Goal: Task Accomplishment & Management: Manage account settings

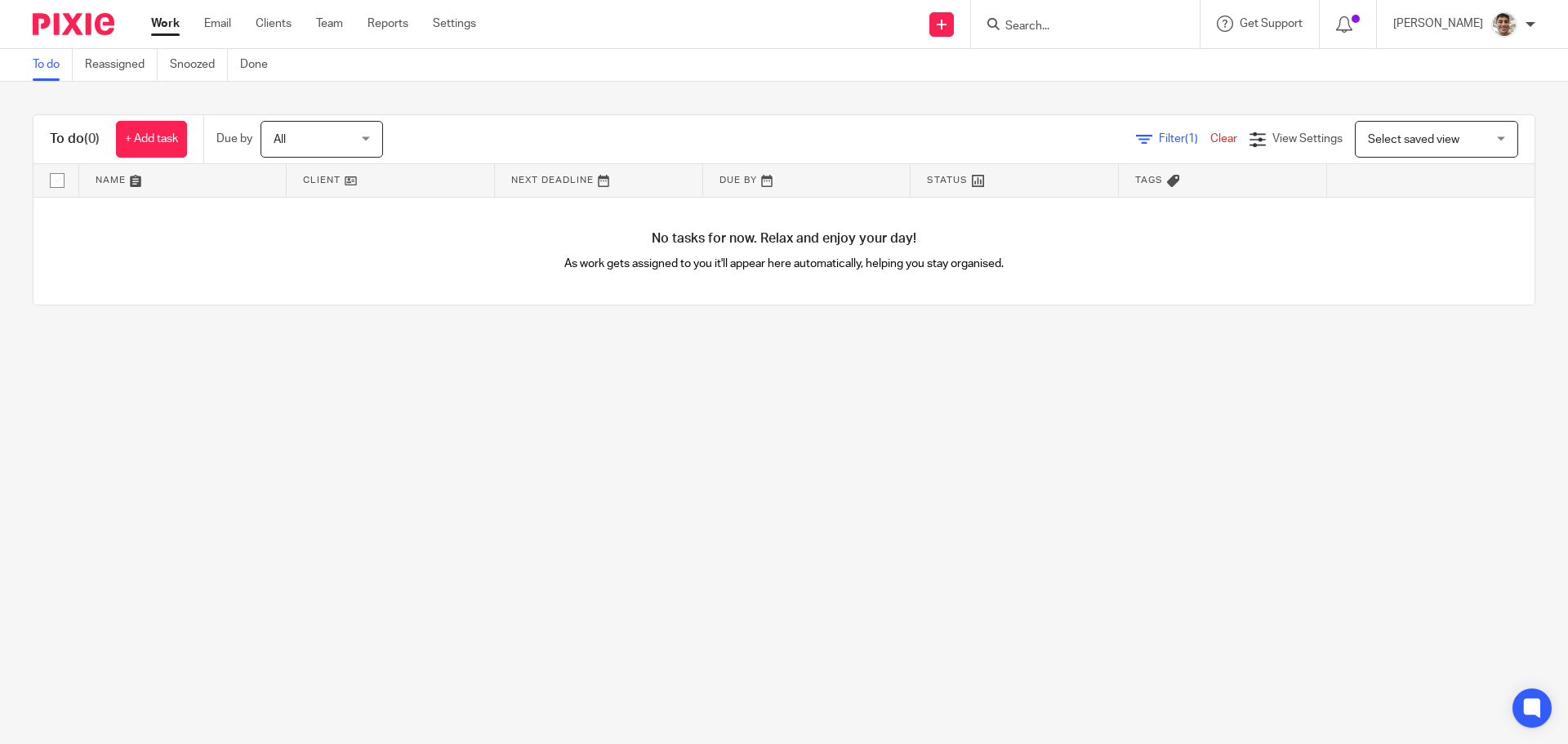
click at [1081, 28] on input "Search" at bounding box center [1077, 27] width 147 height 15
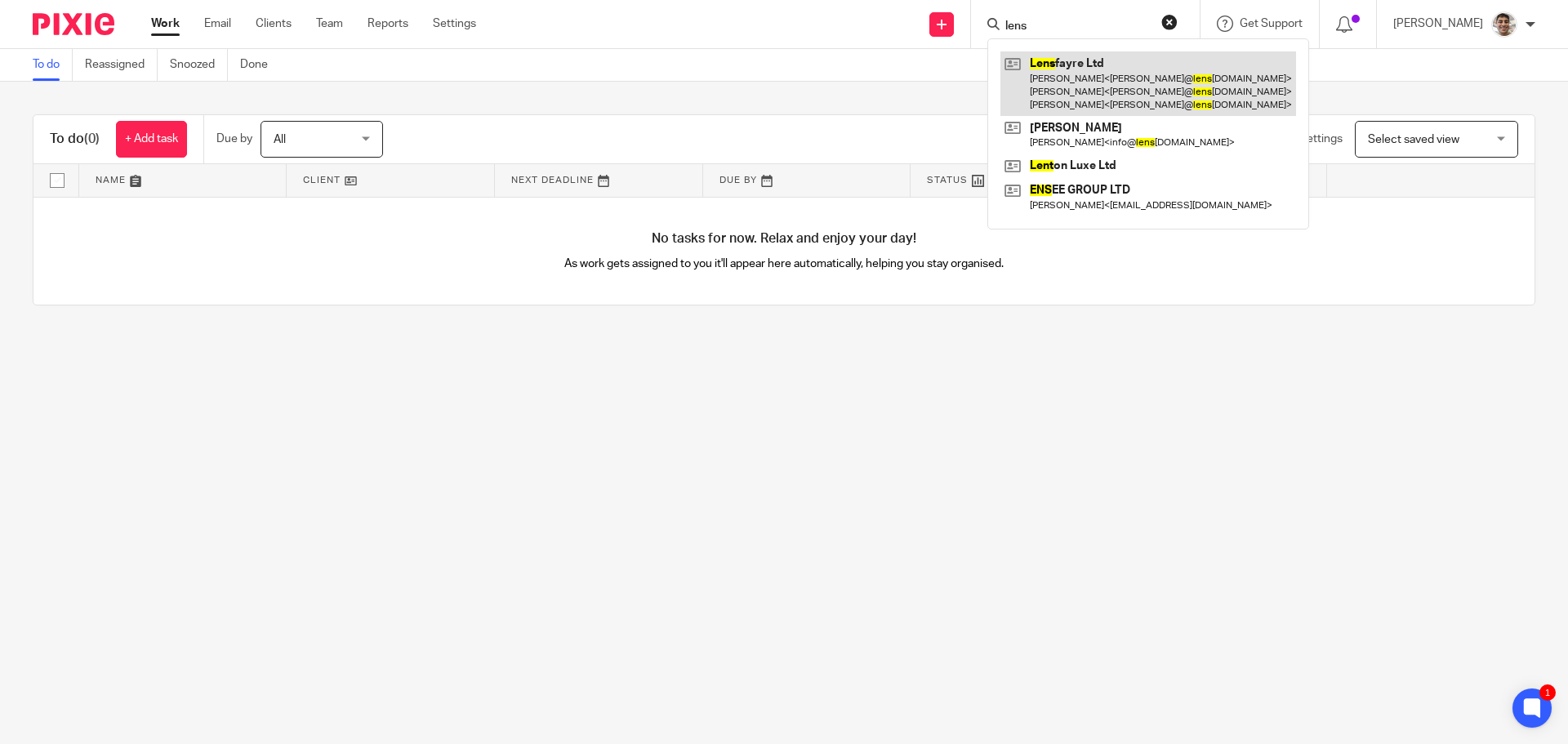
type input "lens"
click at [1084, 93] on link at bounding box center [1149, 83] width 296 height 65
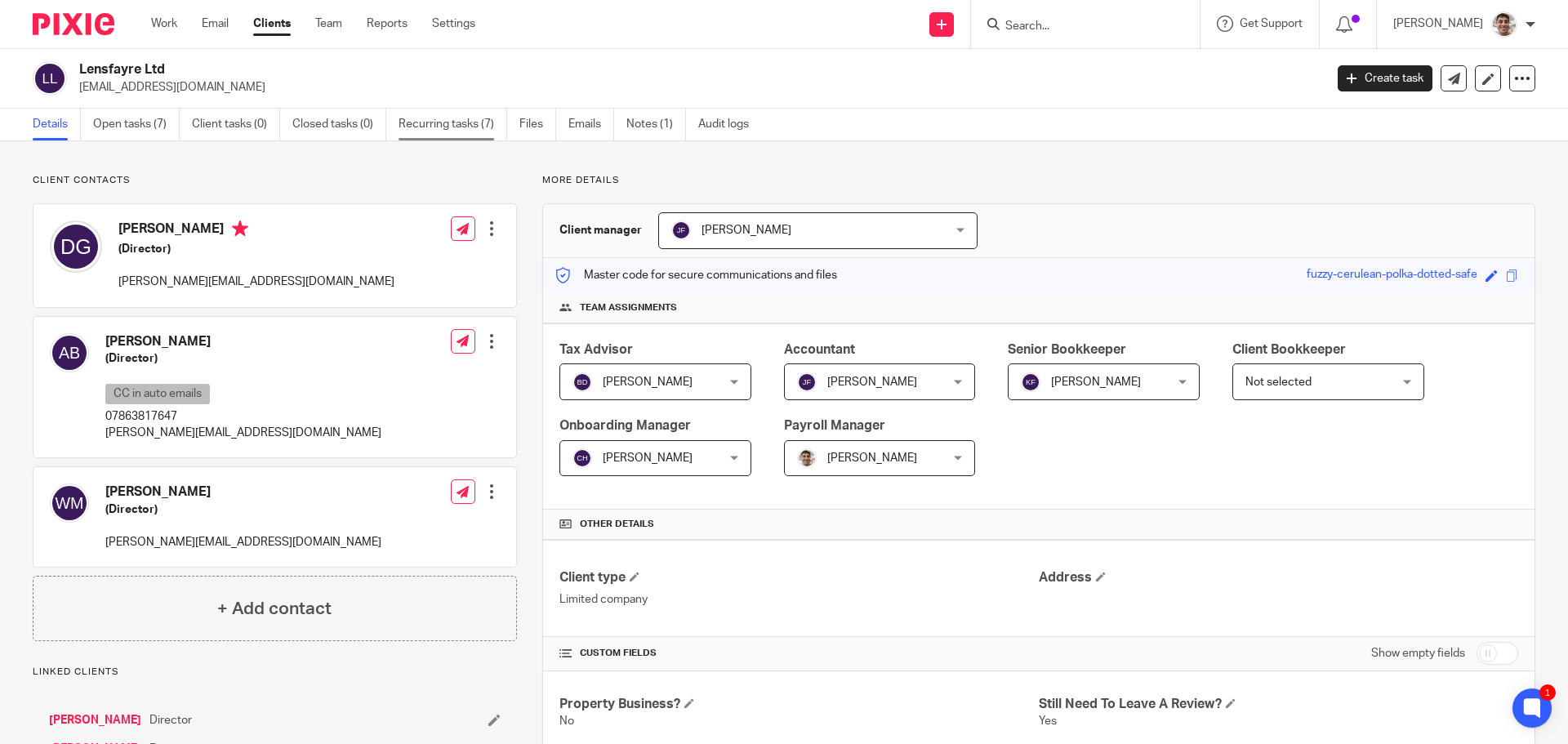
click at [415, 125] on link "Recurring tasks (7)" at bounding box center [453, 124] width 109 height 32
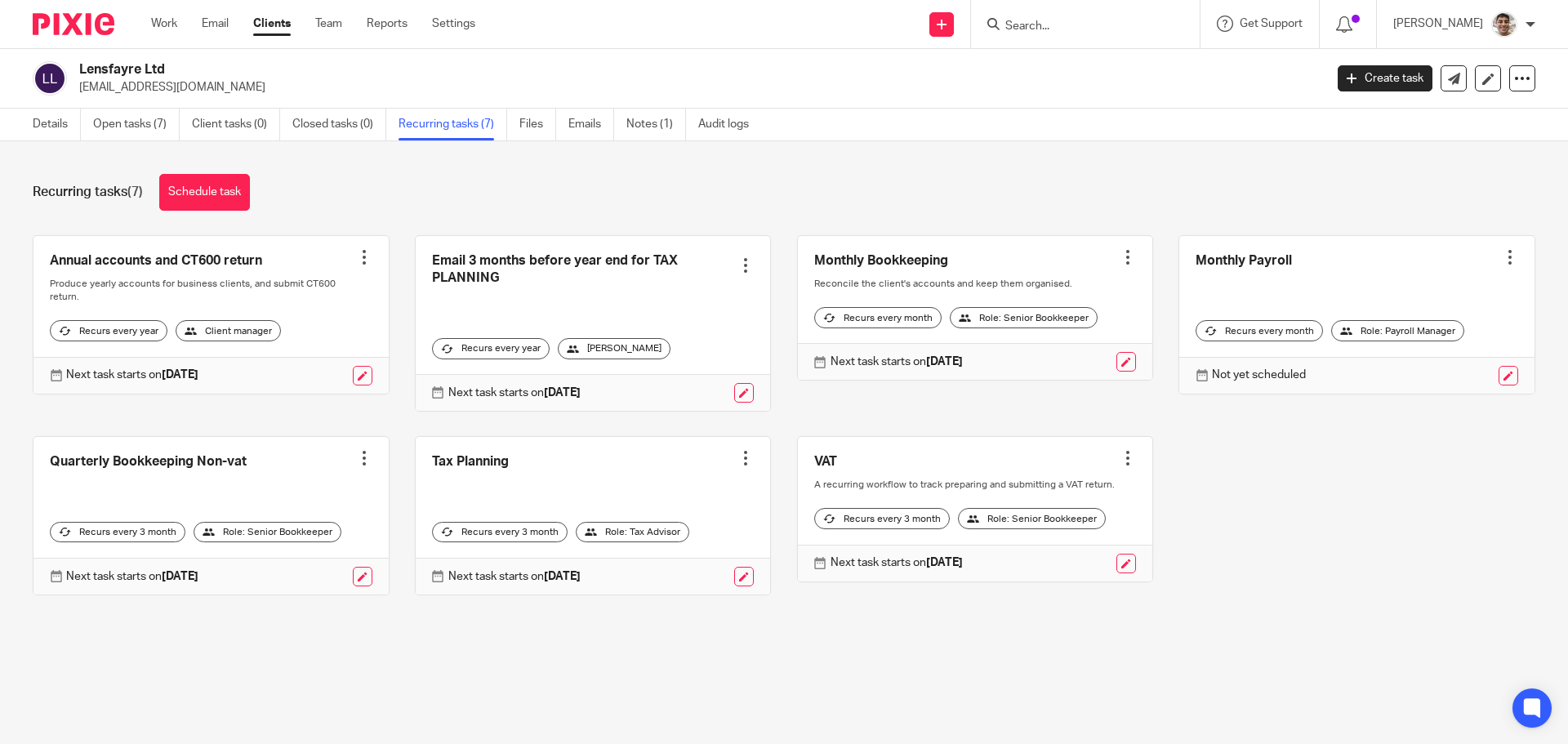
drag, startPoint x: 1323, startPoint y: 548, endPoint x: 1335, endPoint y: 540, distance: 14.4
click at [1323, 548] on div "Annual accounts and CT600 return Create task Clone template Recalculate schedul…" at bounding box center [771, 427] width 1529 height 385
click at [1384, 486] on div "Annual accounts and CT600 return Create task Clone template Recalculate schedul…" at bounding box center [771, 427] width 1529 height 385
click at [1370, 574] on div "Annual accounts and CT600 return Create task Clone template Recalculate schedul…" at bounding box center [771, 427] width 1529 height 385
click at [1382, 504] on div "Annual accounts and CT600 return Create task Clone template Recalculate schedul…" at bounding box center [771, 427] width 1529 height 385
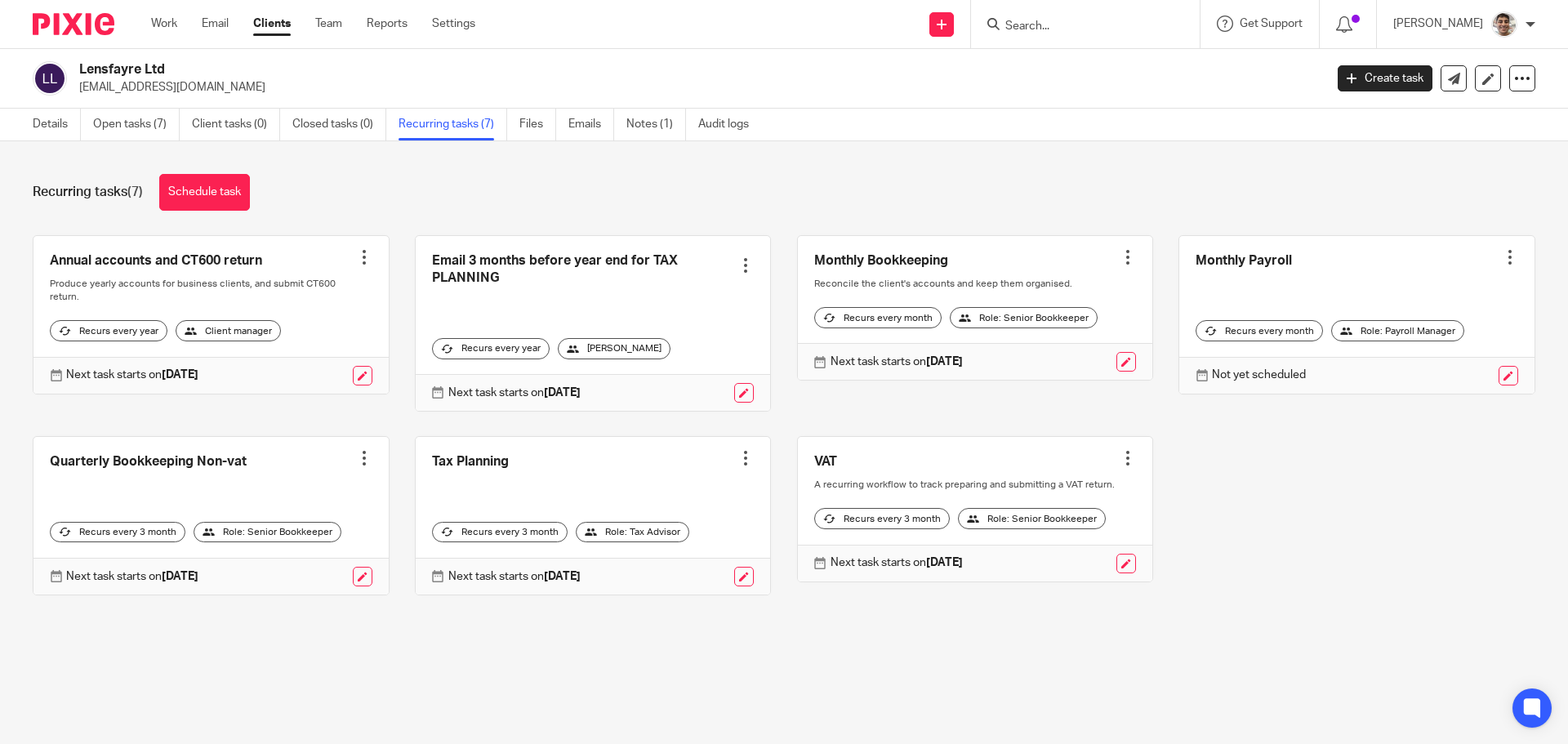
click at [1317, 561] on div "Annual accounts and CT600 return Create task Clone template Recalculate schedul…" at bounding box center [771, 427] width 1529 height 385
click at [139, 125] on link "Open tasks (7)" at bounding box center [136, 124] width 86 height 32
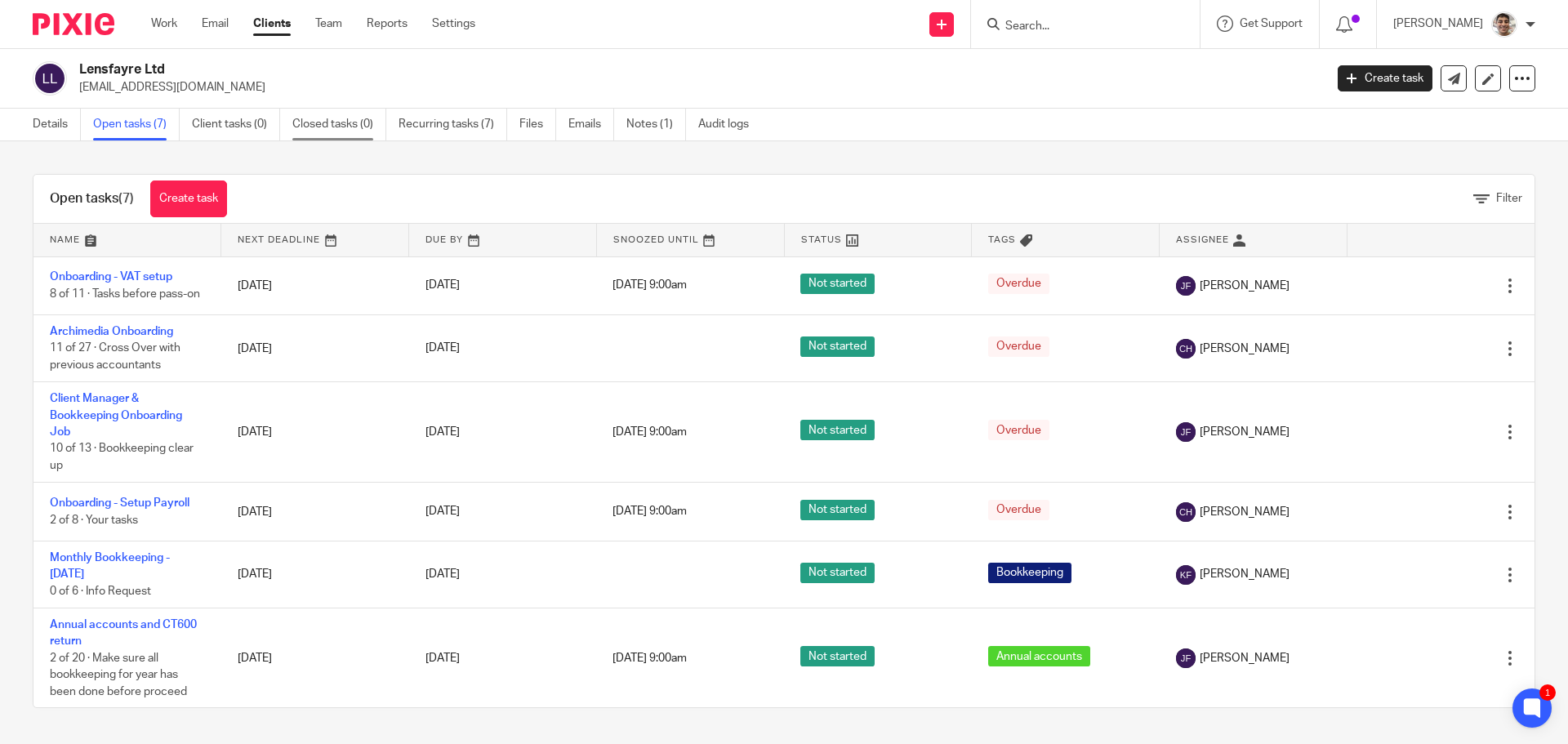
click at [336, 127] on link "Closed tasks (0)" at bounding box center [339, 124] width 94 height 32
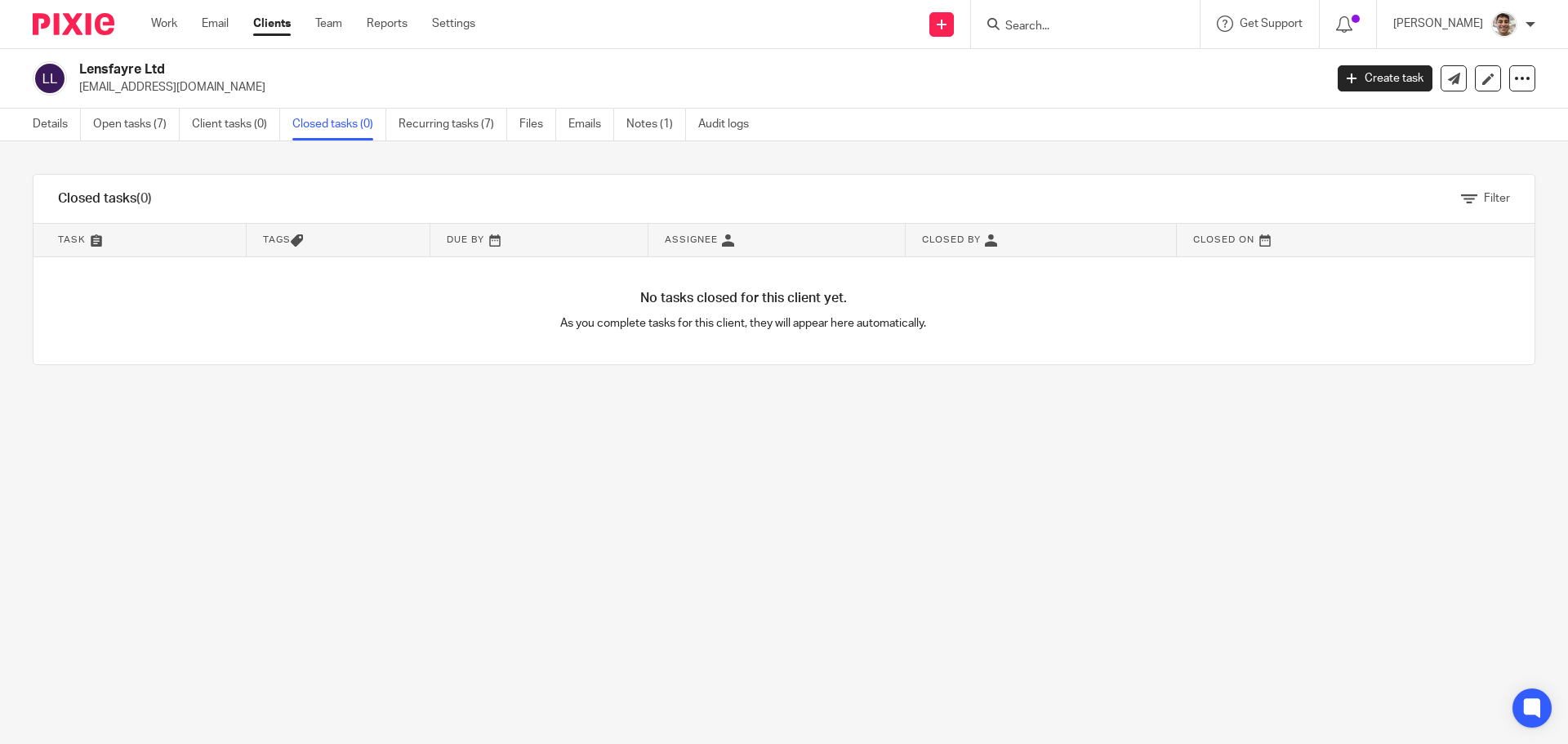
click at [450, 427] on div "Filter tasks Only show tasks matching all of these conditions 1 Task name Is Is…" at bounding box center [784, 443] width 1568 height 603
click at [417, 506] on div "Filter tasks Only show tasks matching all of these conditions 1 Task name Is Is…" at bounding box center [784, 443] width 1568 height 603
click at [477, 489] on div "Filter tasks Only show tasks matching all of these conditions 1 Task name Is Is…" at bounding box center [784, 443] width 1568 height 603
